Goal: Check status: Check status

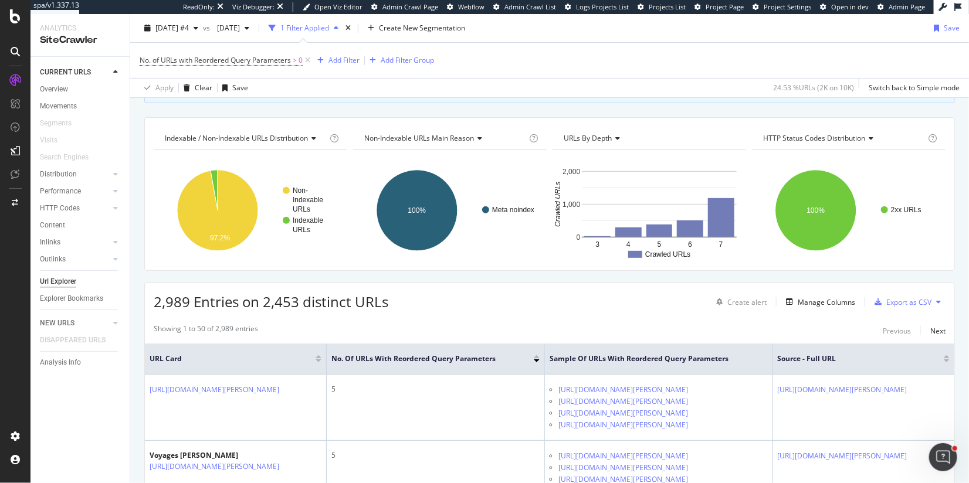
scroll to position [92, 0]
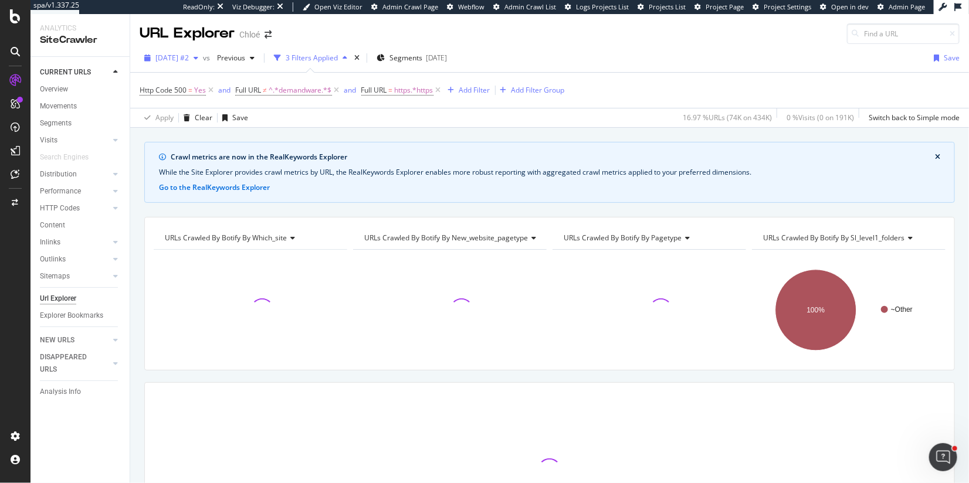
click at [189, 56] on span "[DATE] #2" at bounding box center [171, 58] width 33 height 10
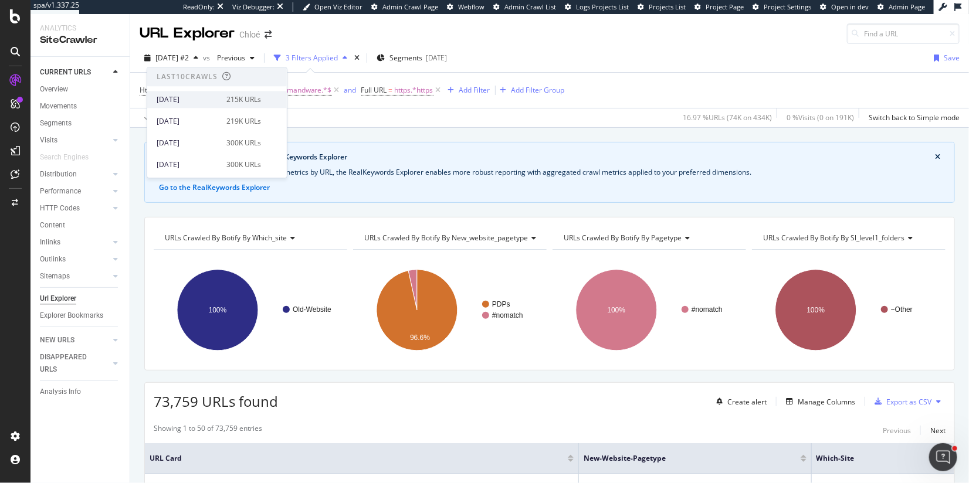
click at [196, 101] on div "[DATE]" at bounding box center [188, 99] width 63 height 11
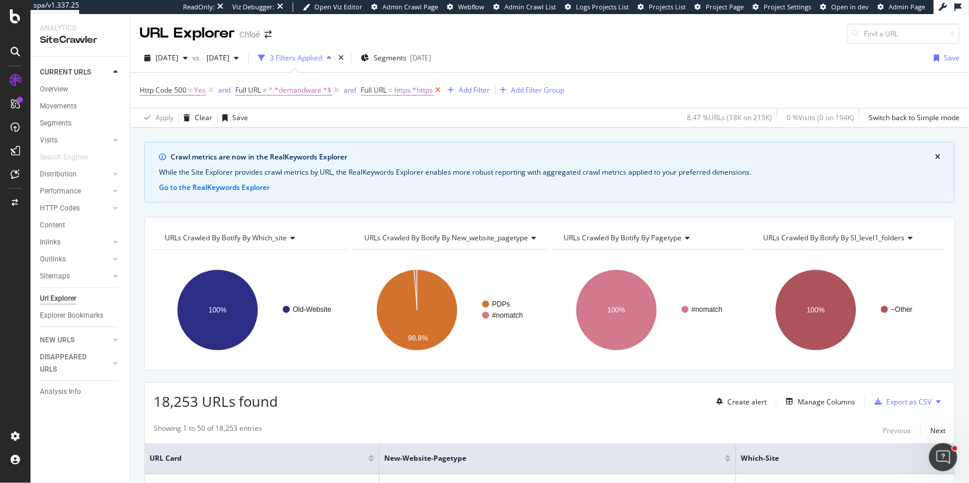
click at [441, 89] on icon at bounding box center [439, 90] width 10 height 12
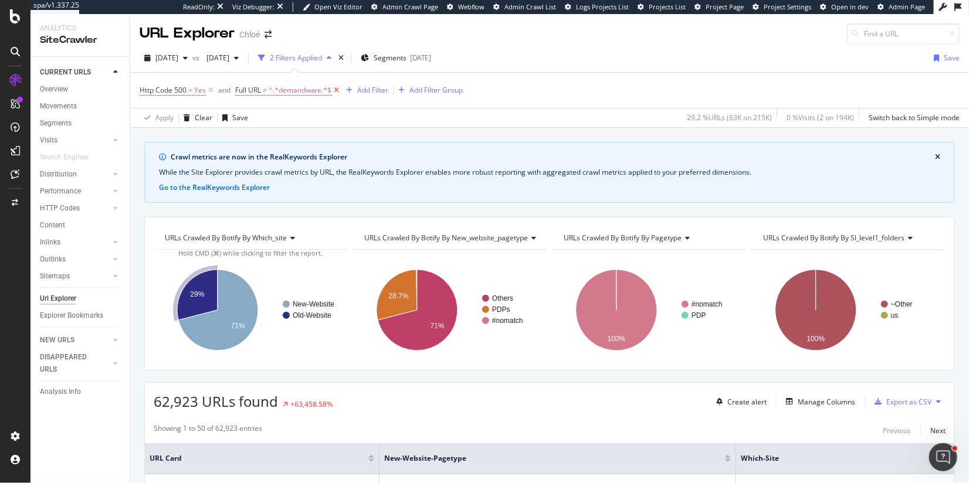
click at [336, 87] on icon at bounding box center [337, 90] width 10 height 12
click at [172, 56] on span "[DATE]" at bounding box center [166, 58] width 23 height 10
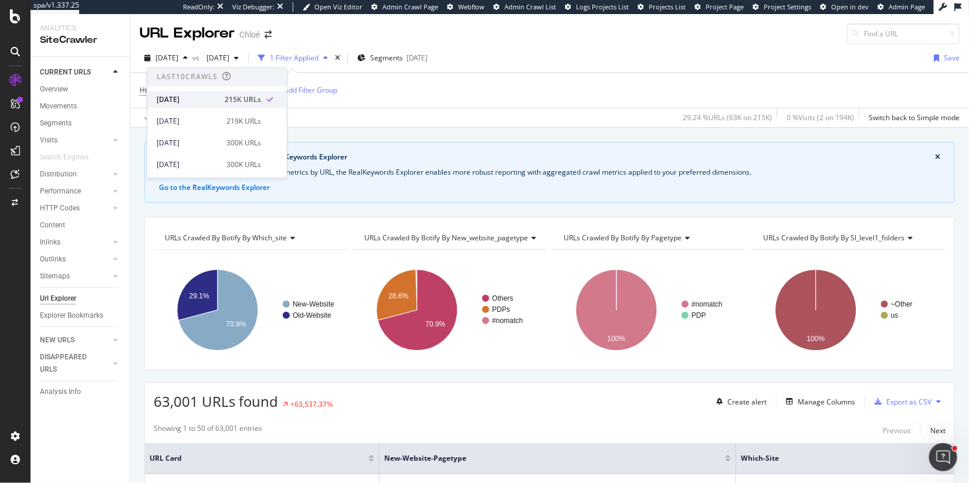
click at [184, 100] on div "[DATE]" at bounding box center [187, 99] width 61 height 11
